Goal: Entertainment & Leisure: Browse casually

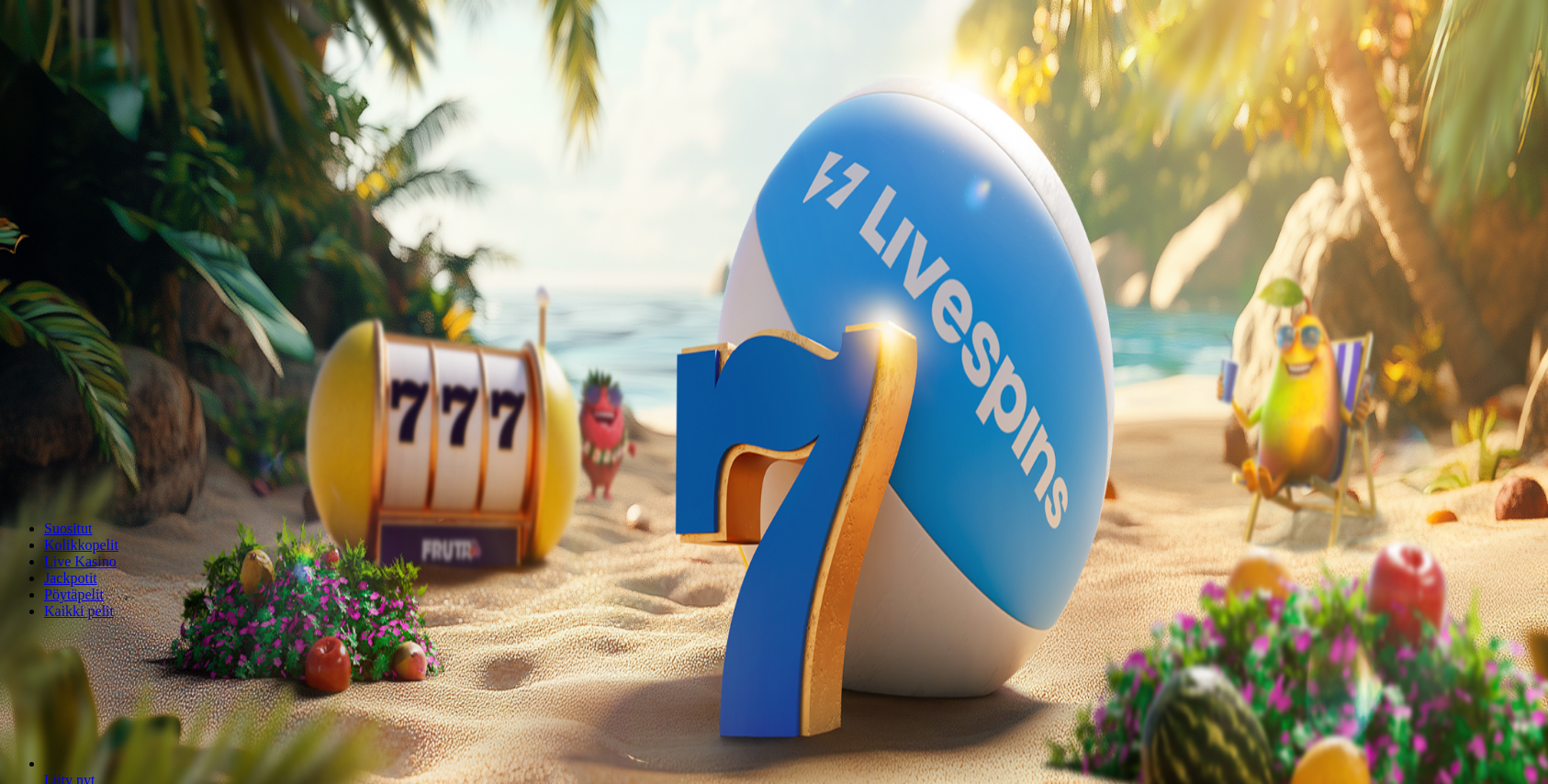
click at [112, 74] on span "Kirjaudu" at bounding box center [126, 66] width 45 height 14
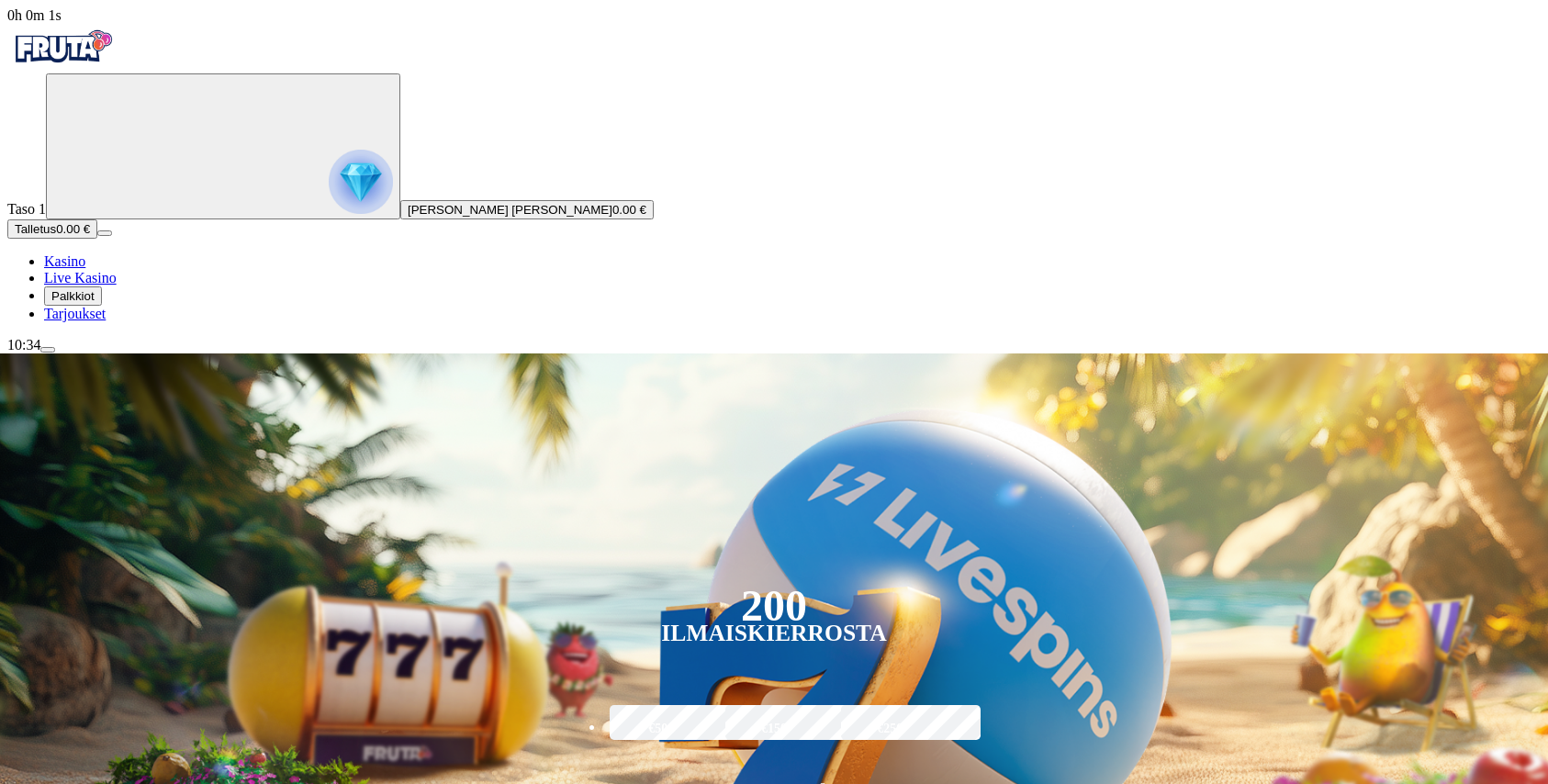
click at [85, 303] on span "Palkkiot" at bounding box center [73, 296] width 43 height 14
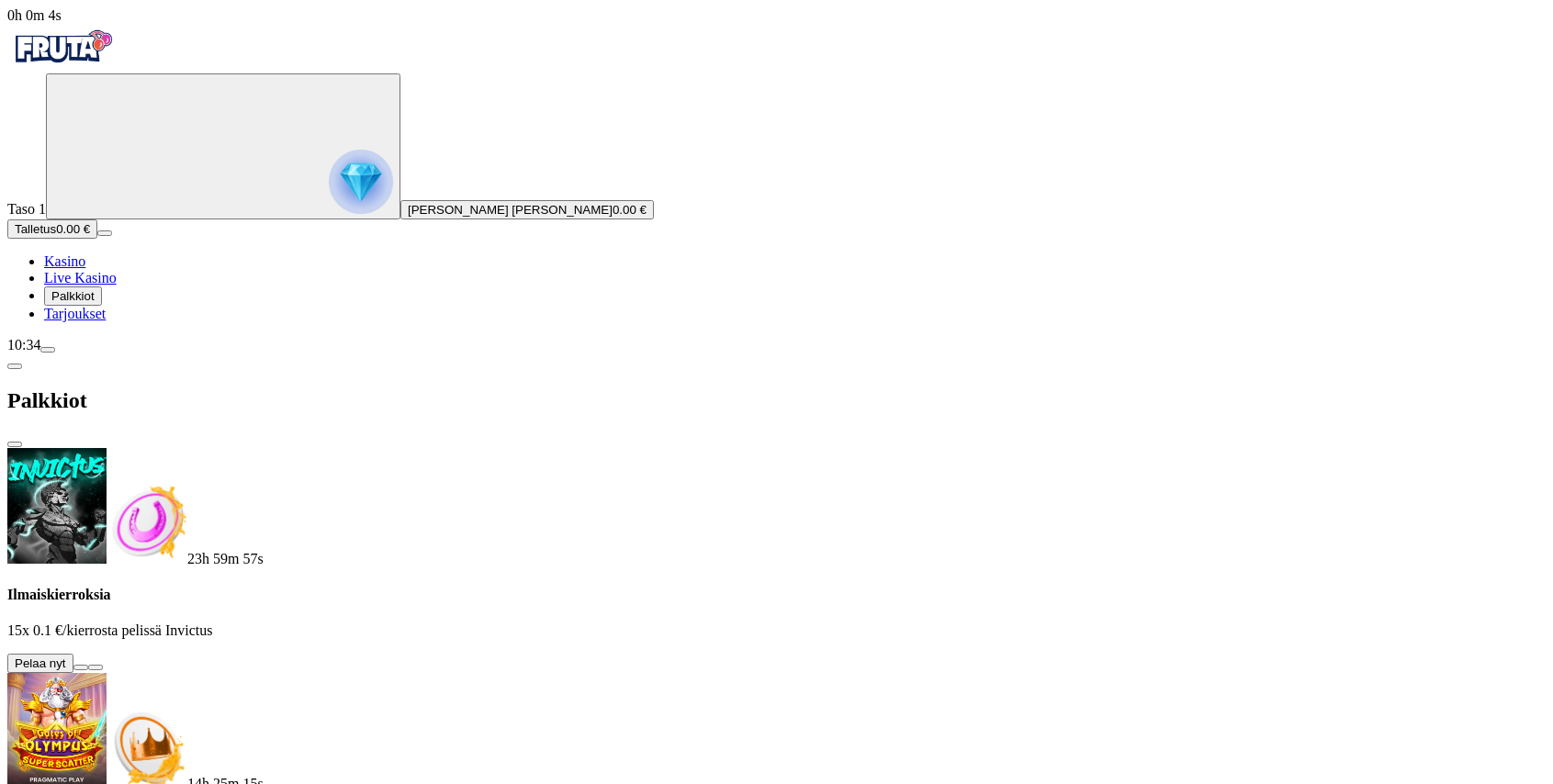
click at [89, 665] on button at bounding box center [81, 668] width 15 height 6
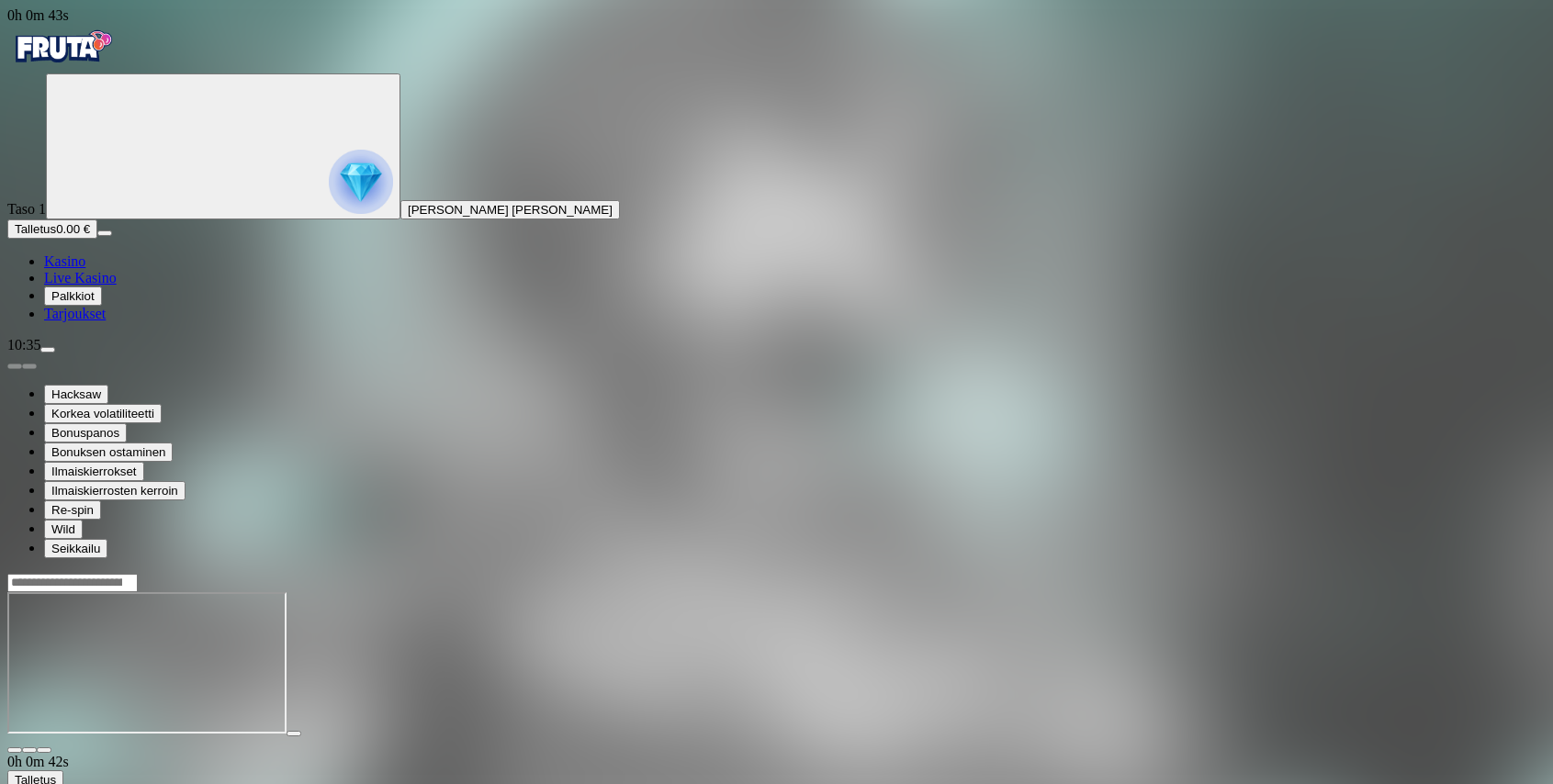
click at [115, 70] on img "Primary" at bounding box center [62, 47] width 110 height 46
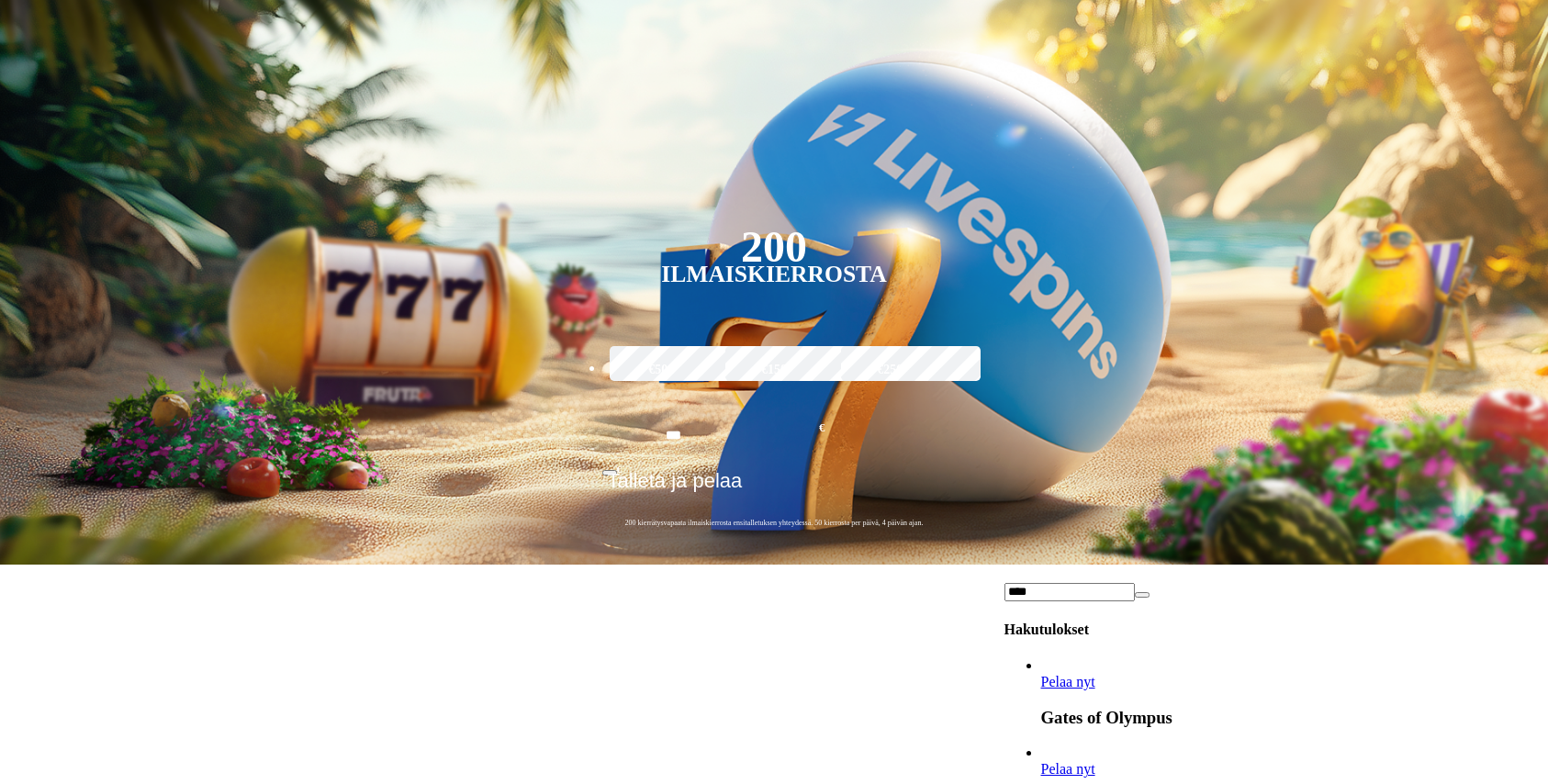
scroll to position [528, 0]
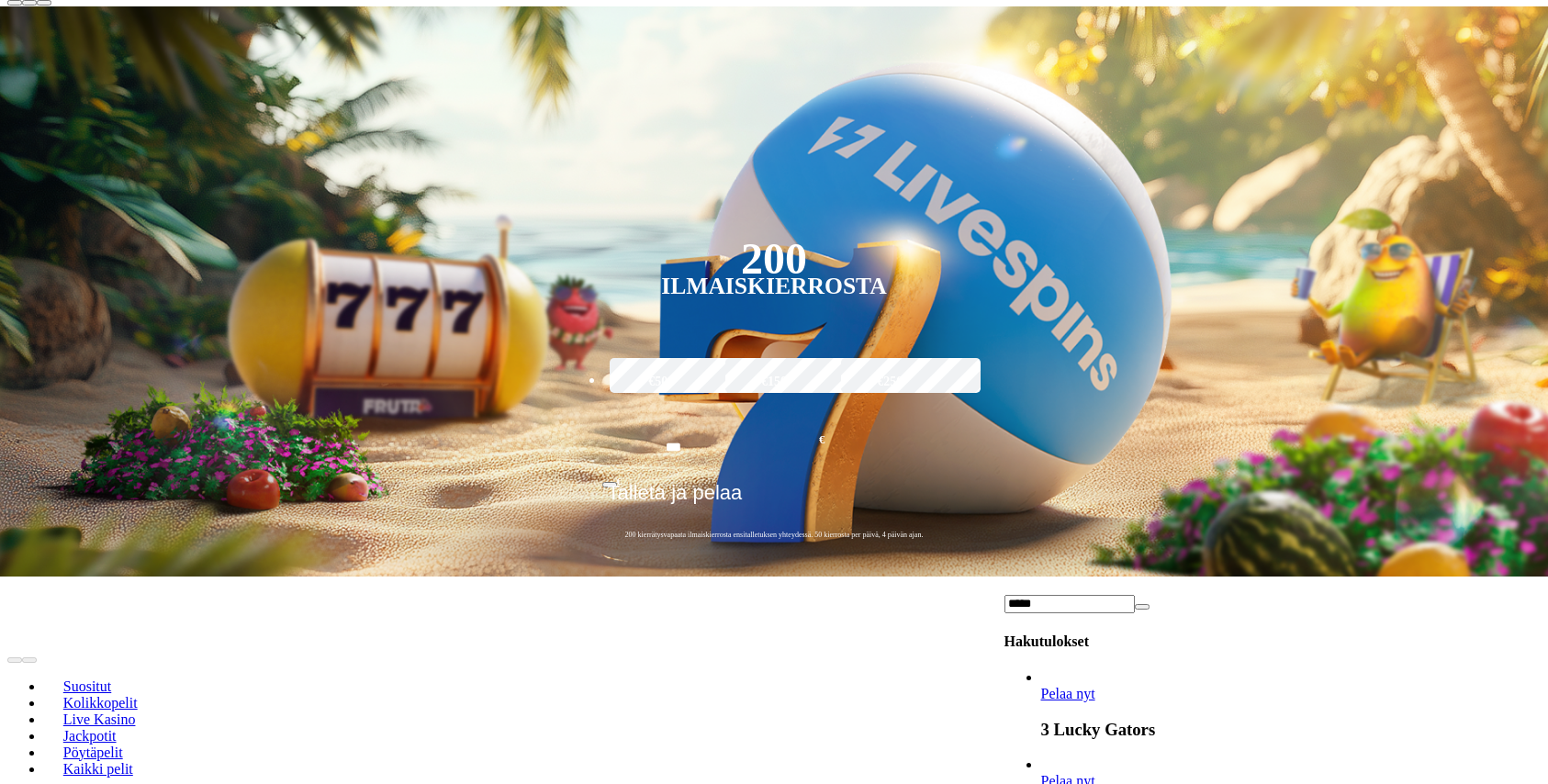
type input "*****"
click at [1096, 773] on span "Pelaa nyt" at bounding box center [1068, 780] width 54 height 16
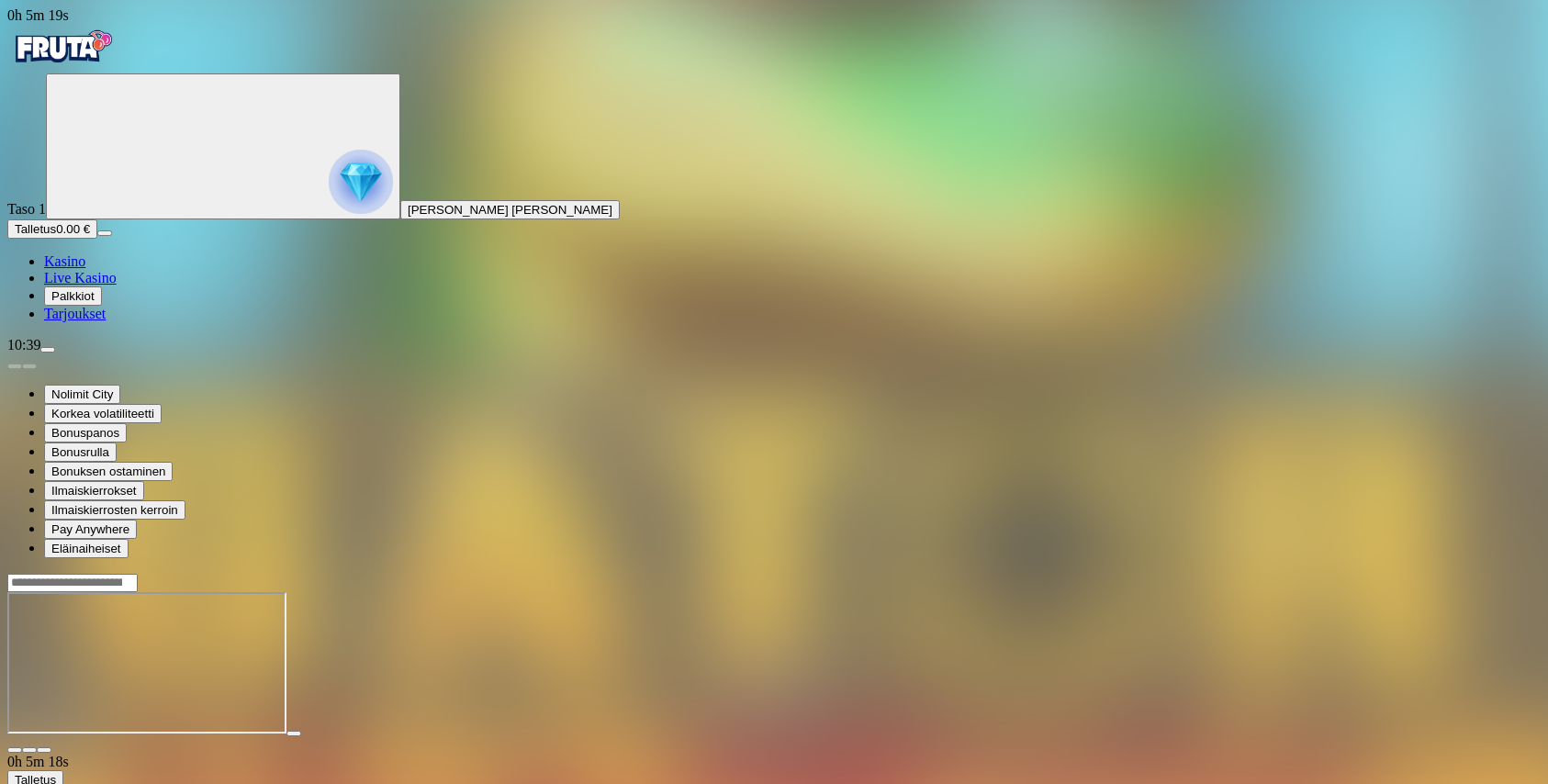
click at [101, 70] on img "Primary" at bounding box center [62, 47] width 110 height 46
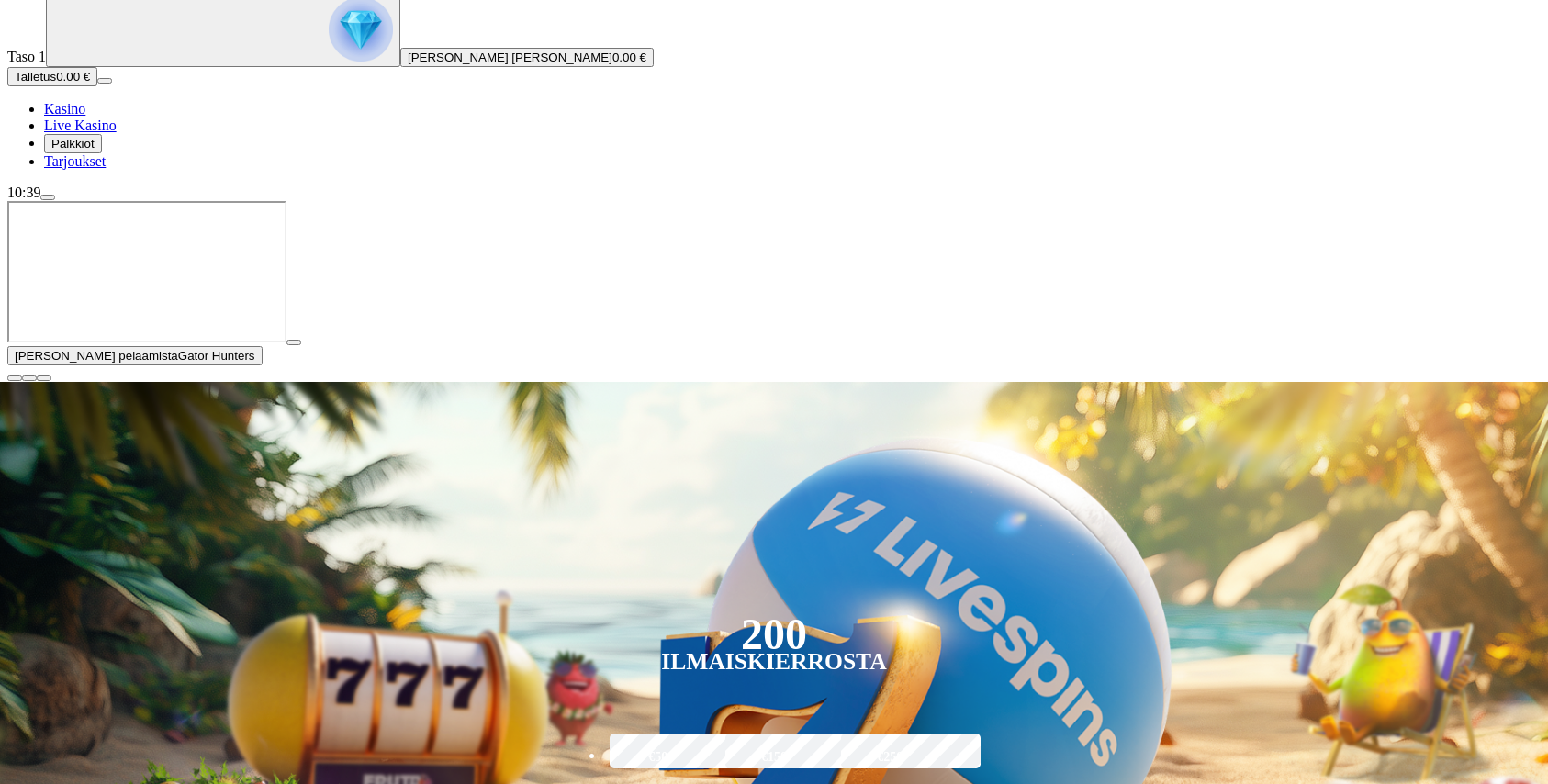
scroll to position [202, 0]
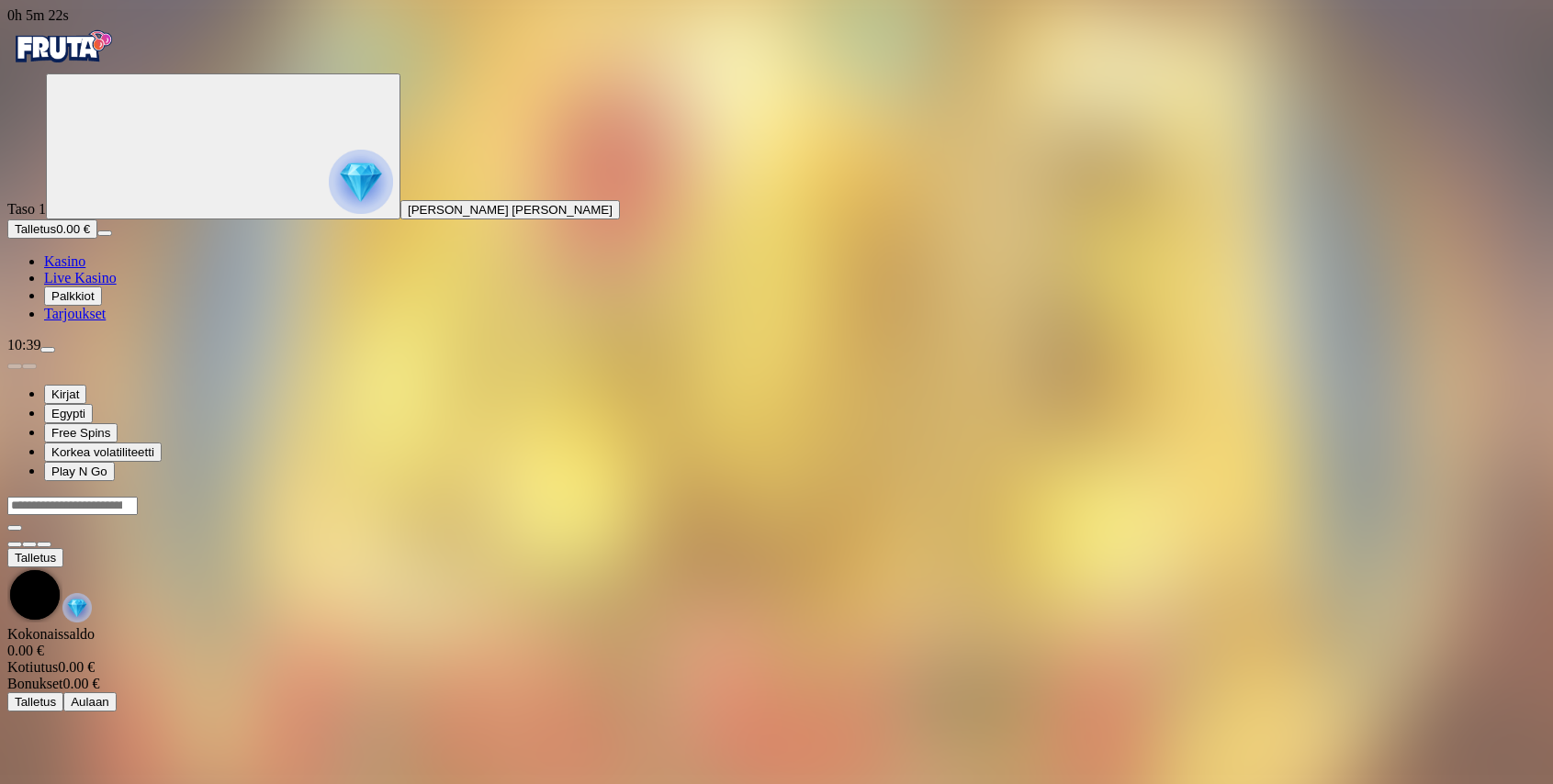
click at [327, 515] on div at bounding box center [776, 515] width 1538 height 0
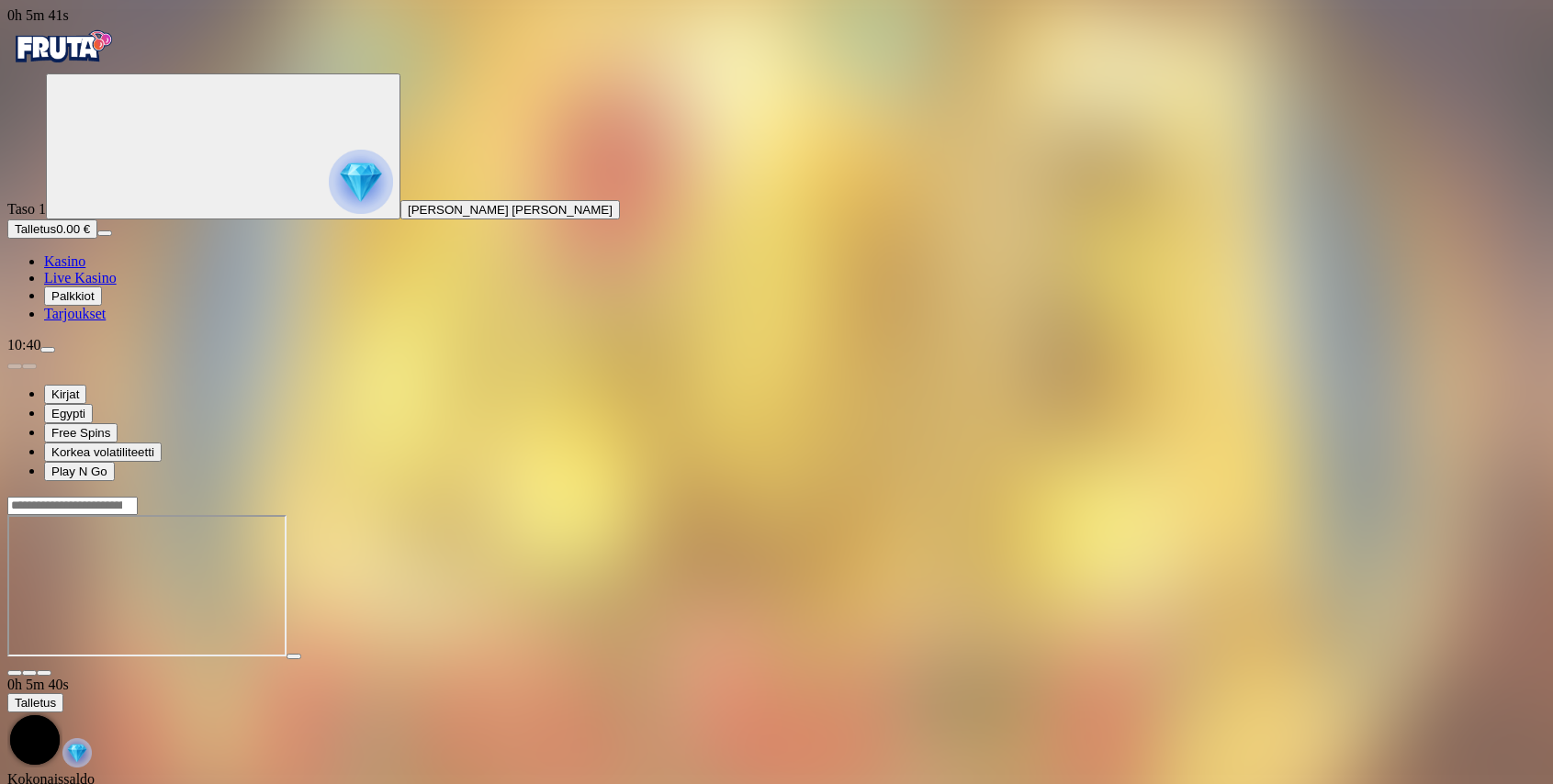
click at [126, 34] on div "Primary" at bounding box center [776, 49] width 1538 height 50
